Goal: Task Accomplishment & Management: Manage account settings

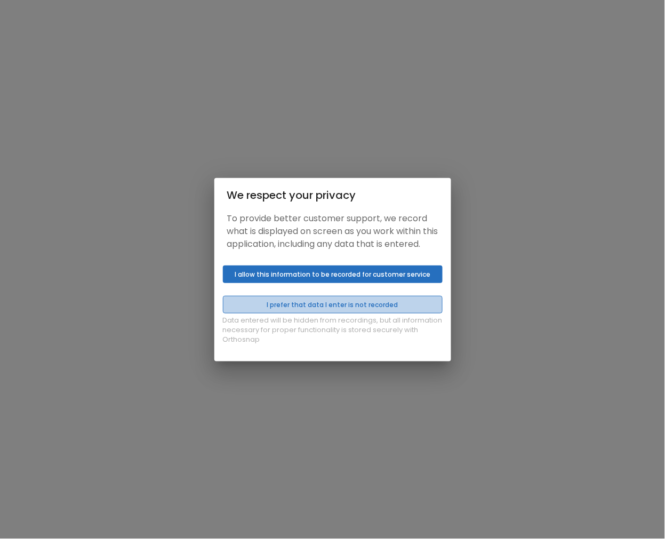
click at [310, 308] on button "I prefer that data I enter is not recorded" at bounding box center [333, 305] width 220 height 18
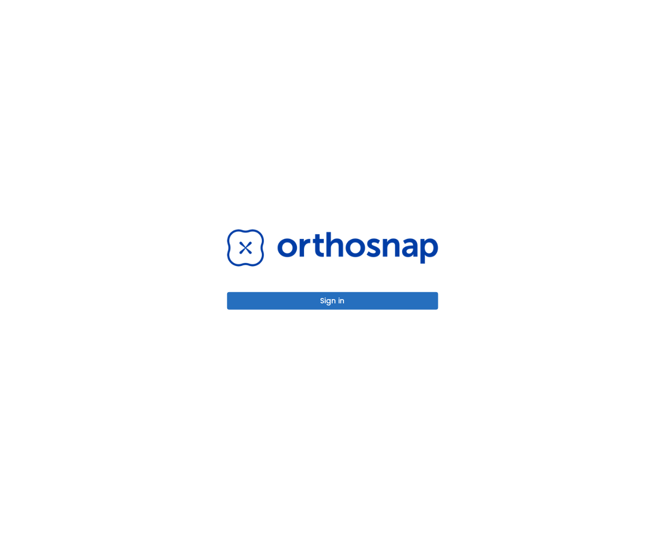
click at [306, 292] on button "Sign in" at bounding box center [332, 301] width 211 height 18
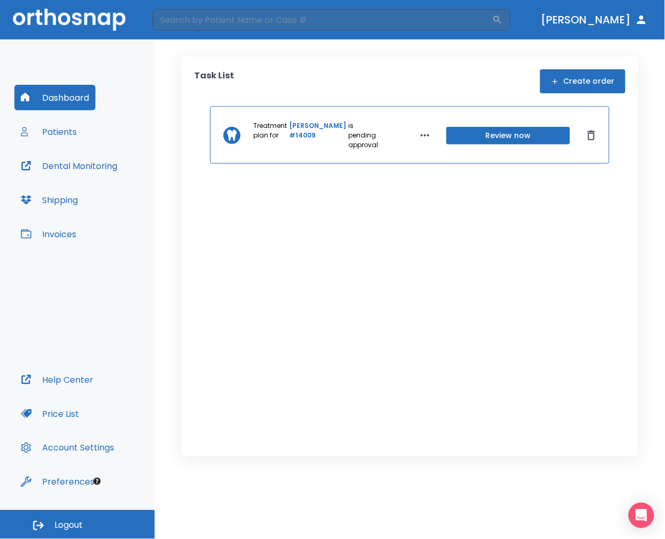
click at [66, 134] on button "Patients" at bounding box center [48, 132] width 69 height 26
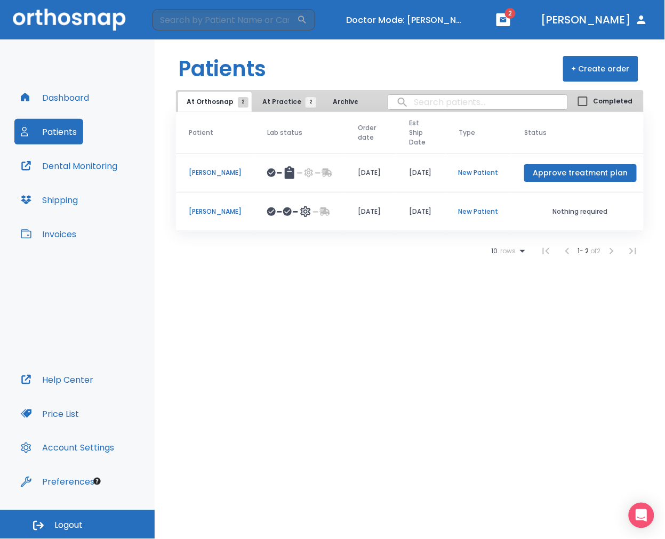
click at [212, 217] on td "[PERSON_NAME]" at bounding box center [215, 211] width 78 height 39
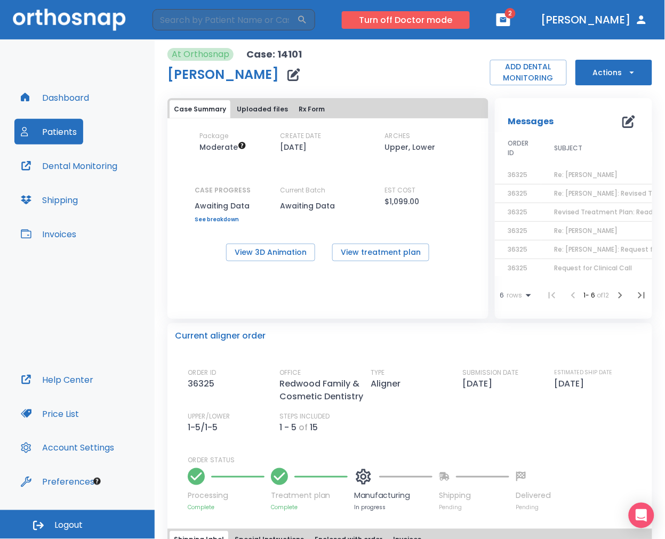
click at [470, 25] on button "Turn off Doctor mode" at bounding box center [406, 20] width 128 height 18
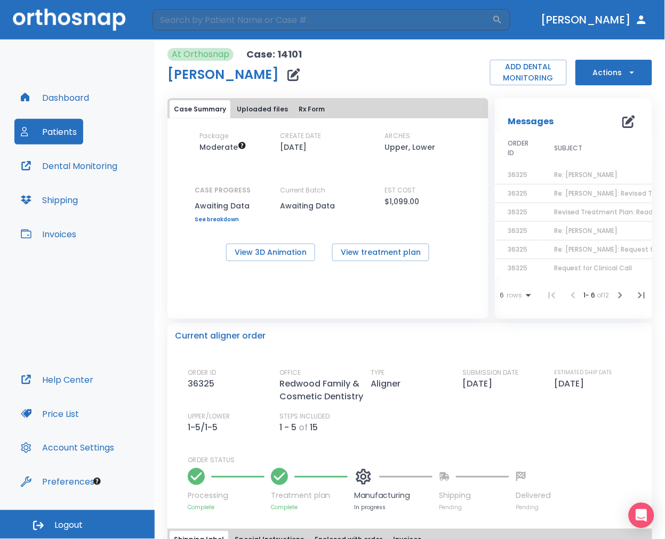
click at [49, 97] on button "Dashboard" at bounding box center [54, 98] width 81 height 26
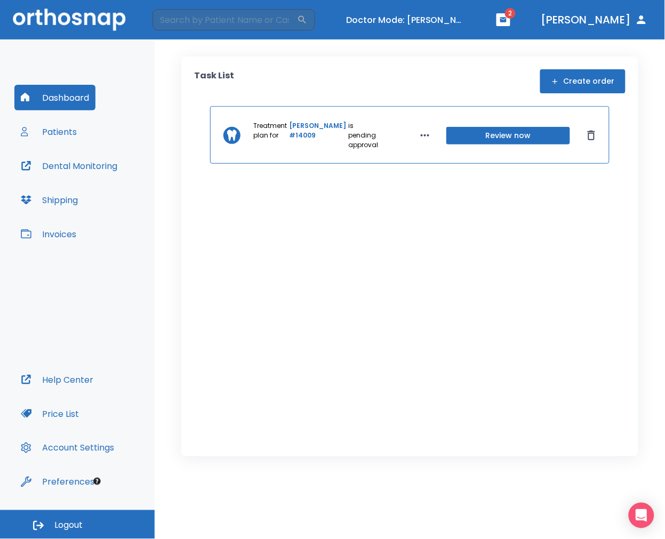
click at [298, 138] on link "[PERSON_NAME] #14009" at bounding box center [317, 135] width 57 height 29
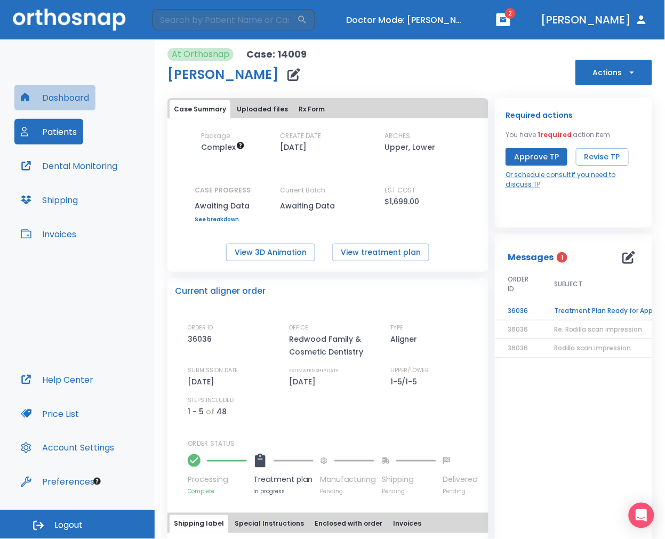
click at [82, 108] on button "Dashboard" at bounding box center [54, 98] width 81 height 26
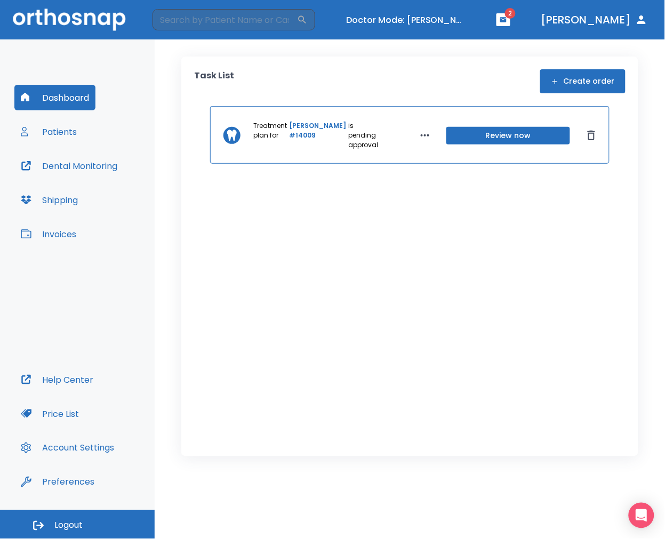
click at [64, 145] on div "Dashboard Patients Dental Monitoring Shipping Invoices" at bounding box center [77, 226] width 126 height 282
click at [61, 140] on button "Patients" at bounding box center [48, 132] width 69 height 26
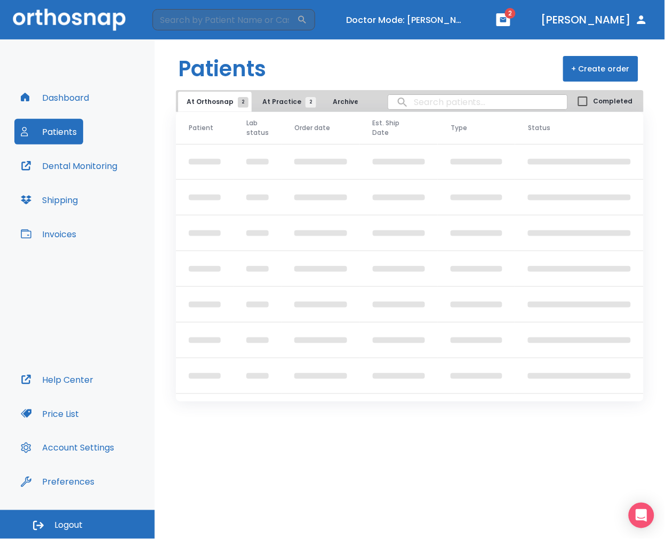
click at [267, 105] on span "At Practice 2" at bounding box center [286, 102] width 49 height 10
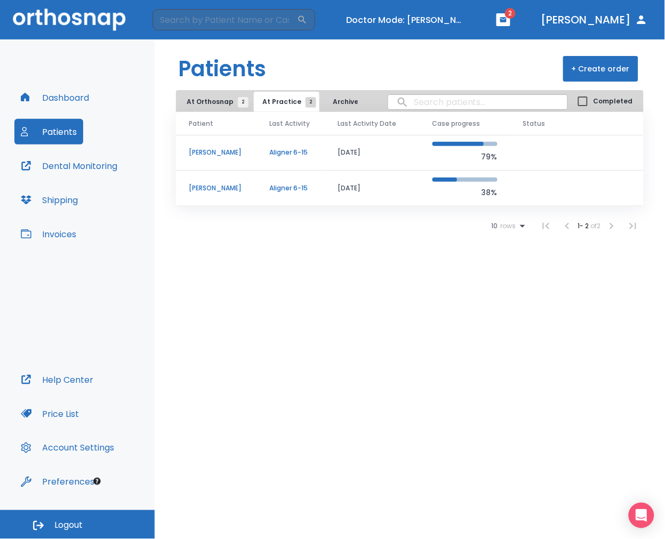
click at [219, 155] on p "Angelo Dadia" at bounding box center [216, 153] width 55 height 10
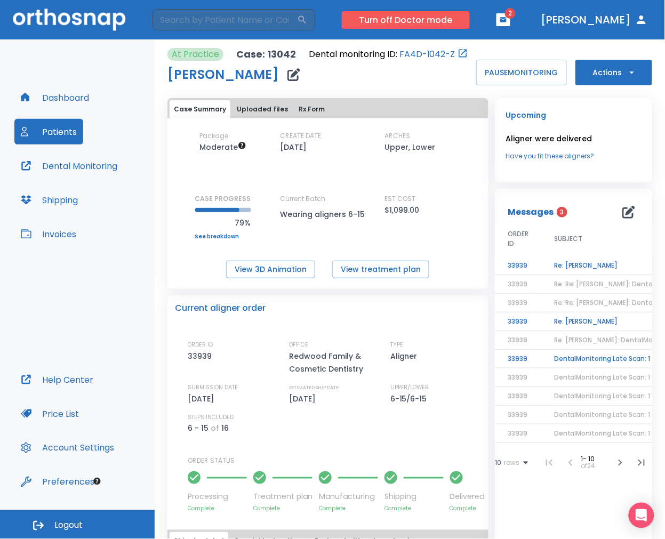
click at [467, 18] on button "Turn off Doctor mode" at bounding box center [406, 20] width 128 height 18
